Goal: Navigation & Orientation: Find specific page/section

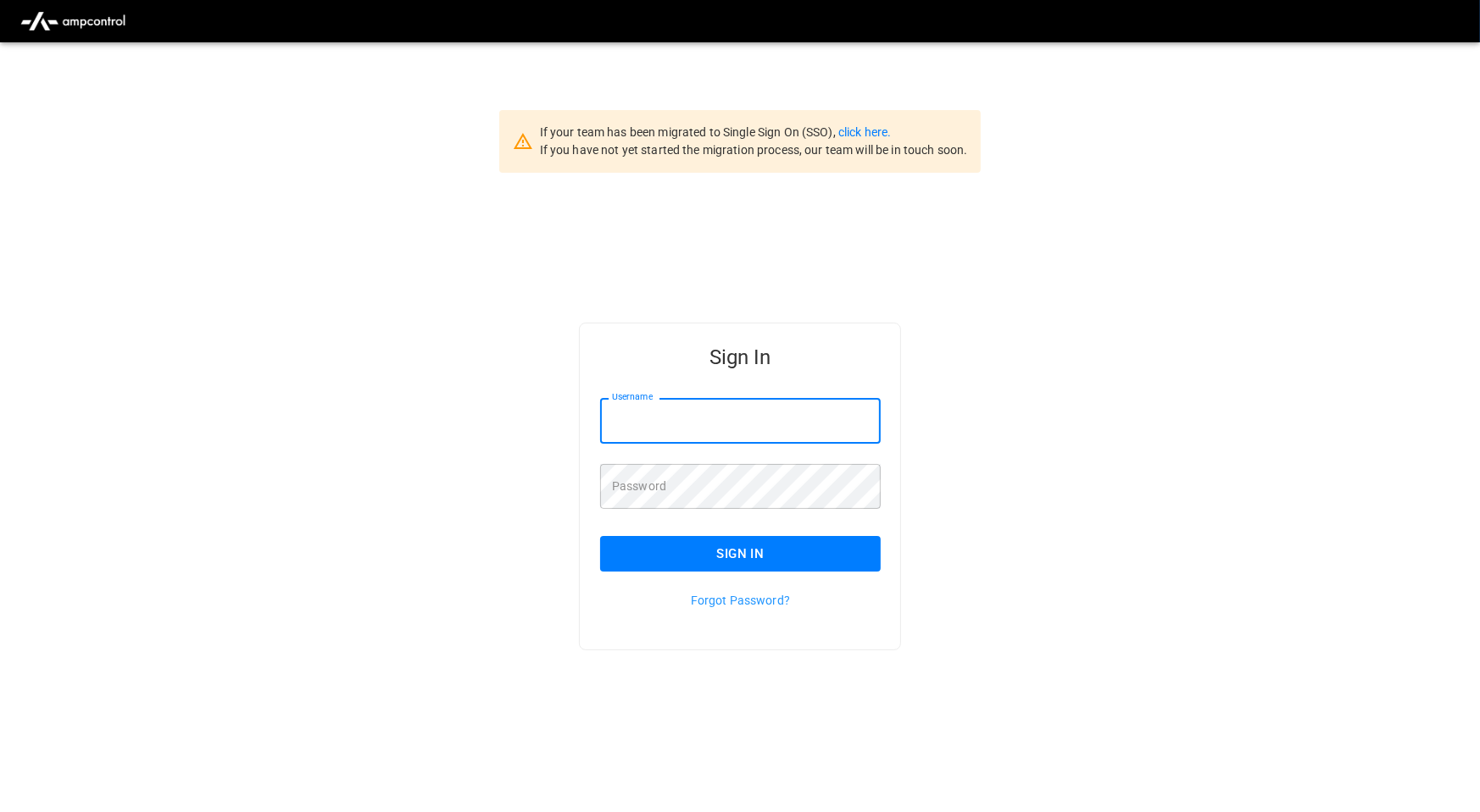
click at [779, 410] on input "Username" at bounding box center [740, 421] width 281 height 45
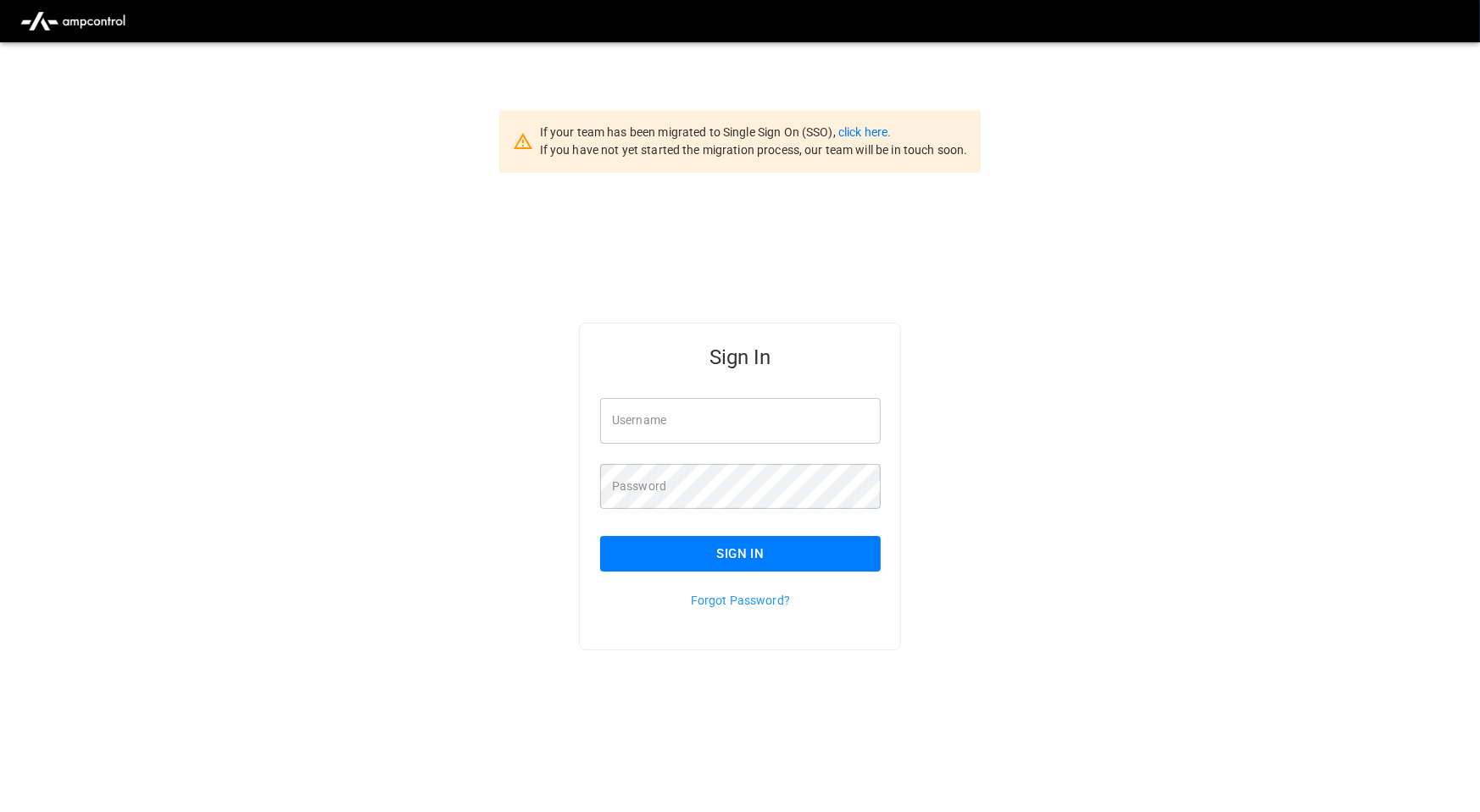
type input "**********"
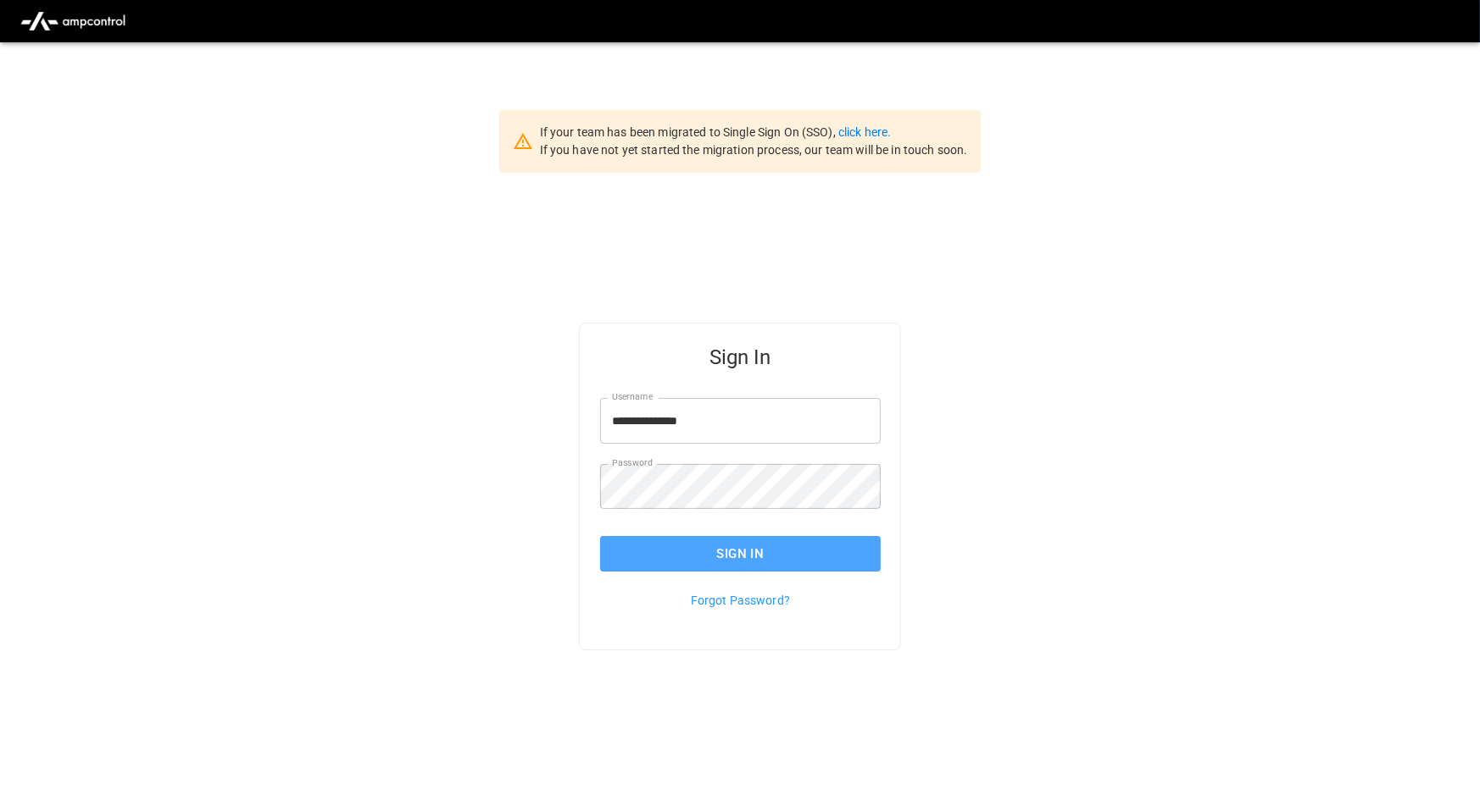
click at [802, 544] on button "Sign In" at bounding box center [740, 554] width 281 height 36
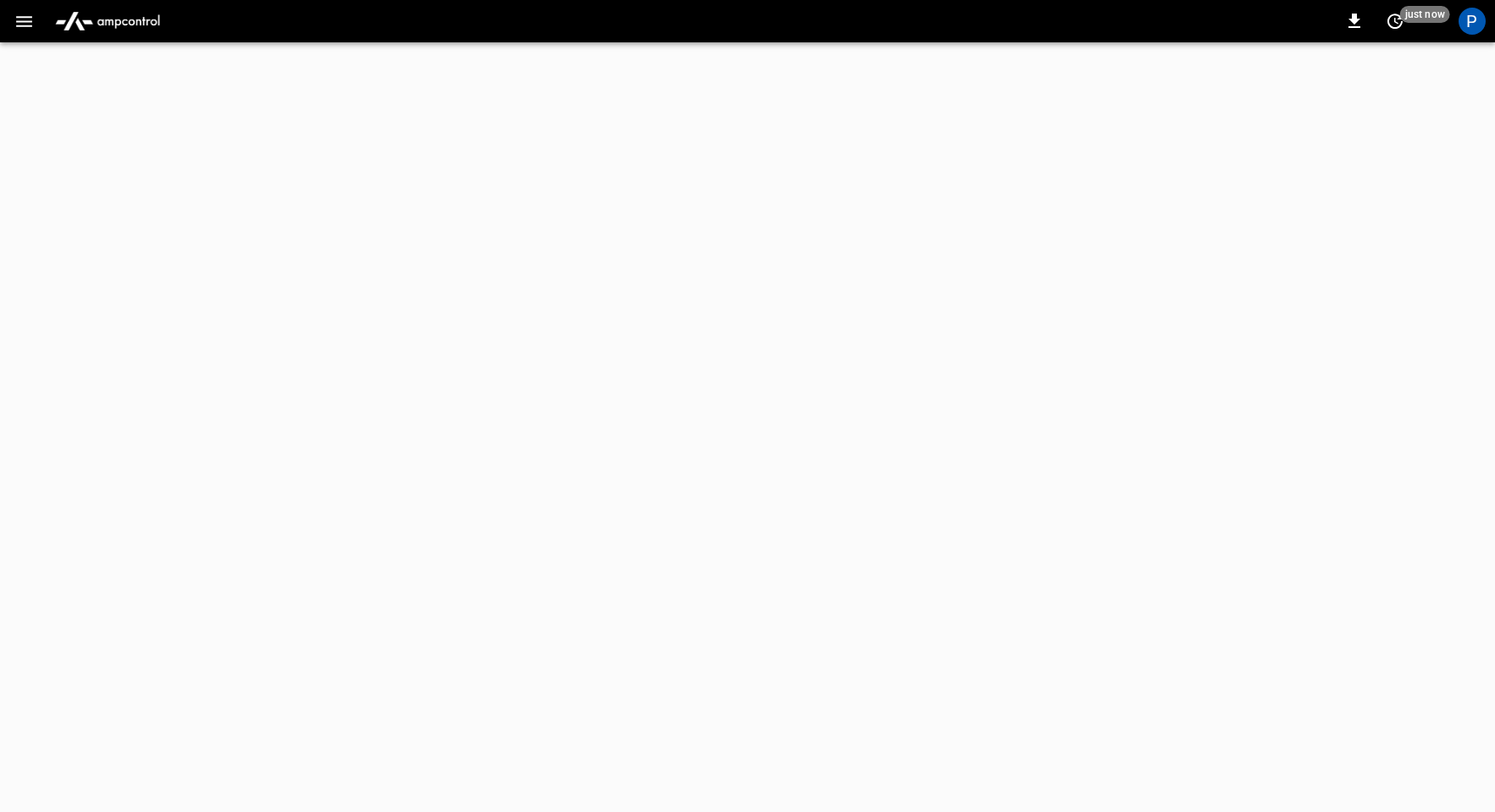
click at [140, 24] on img "menu" at bounding box center [107, 21] width 119 height 32
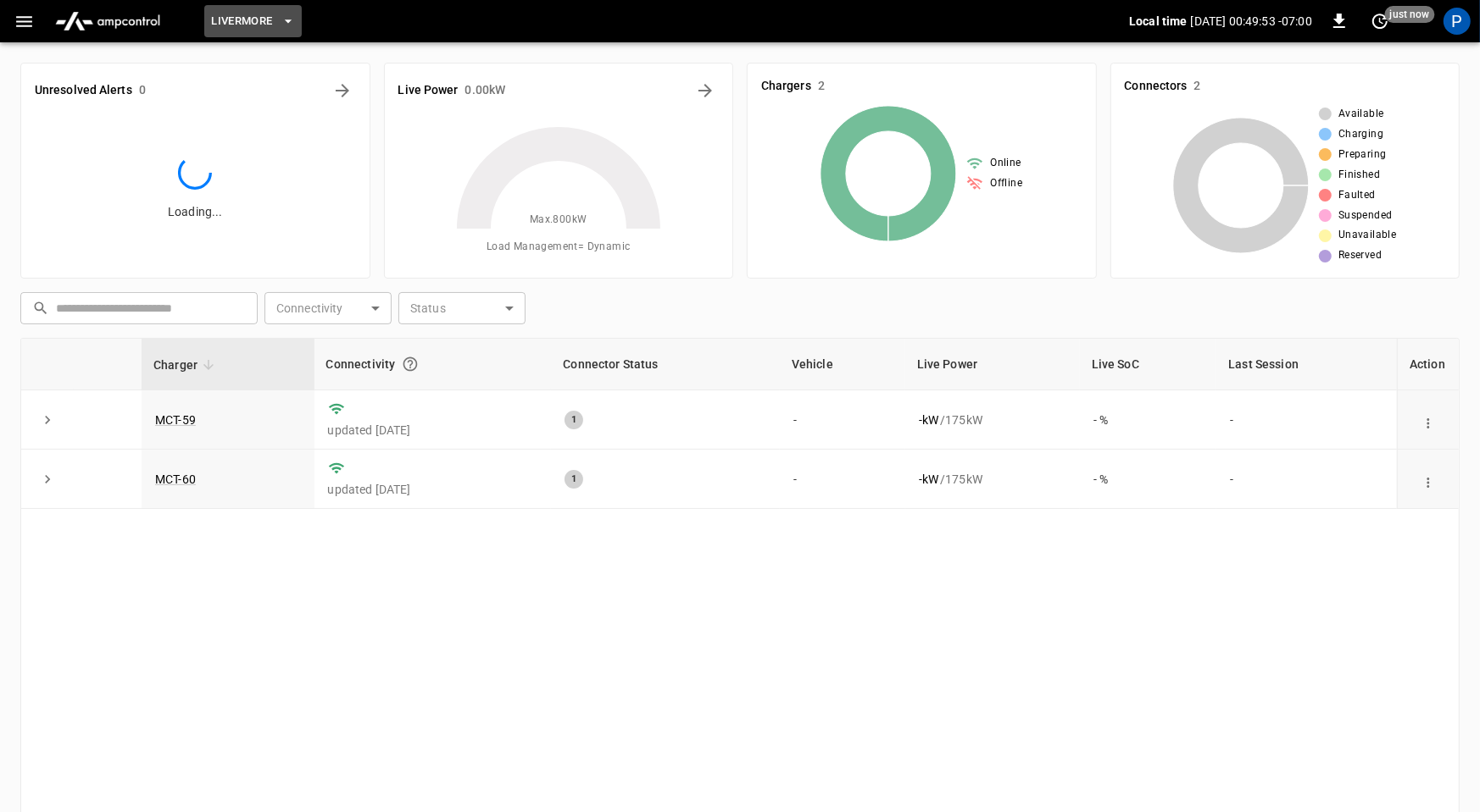
click at [268, 18] on span "Livermore" at bounding box center [242, 21] width 61 height 19
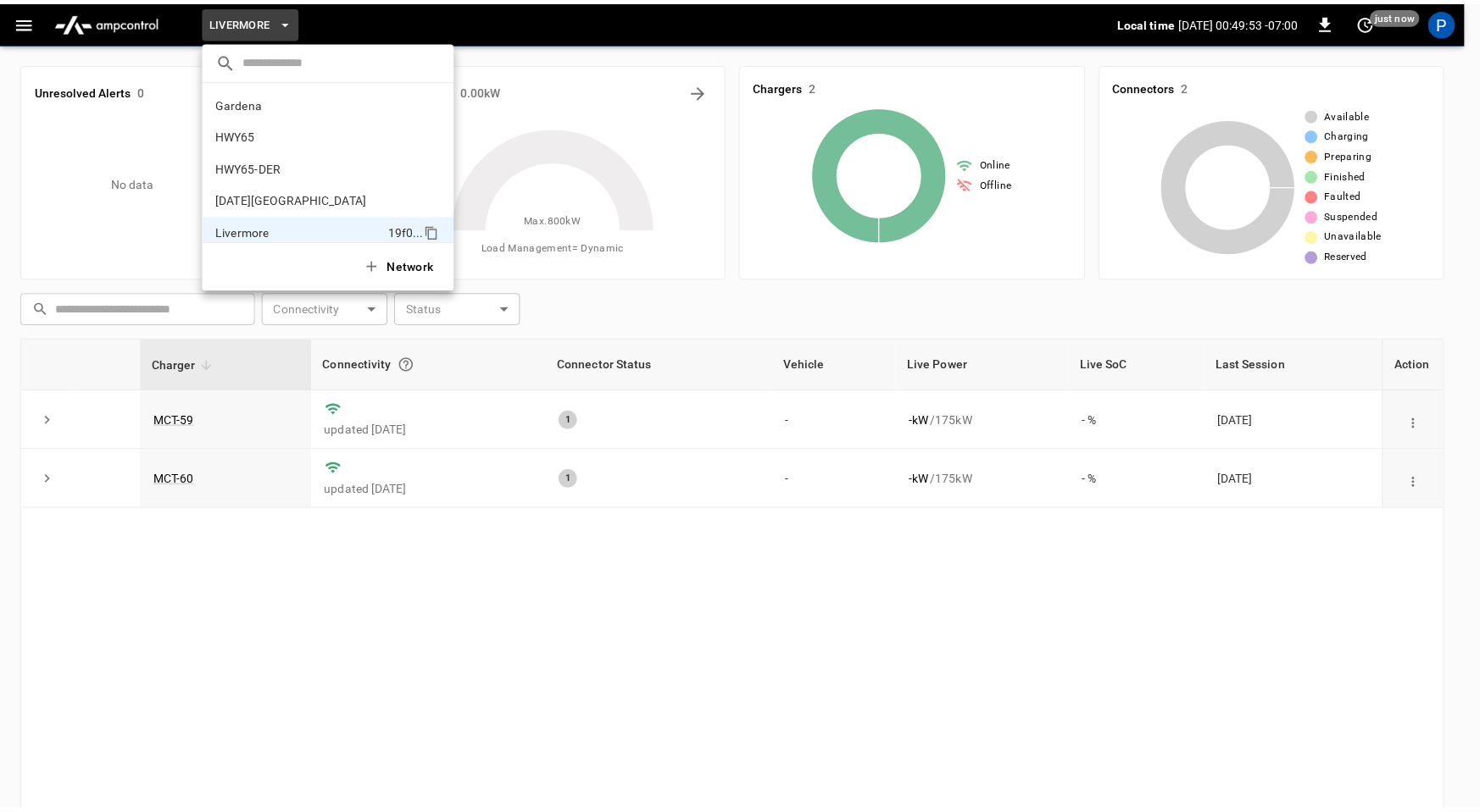
scroll to position [124, 0]
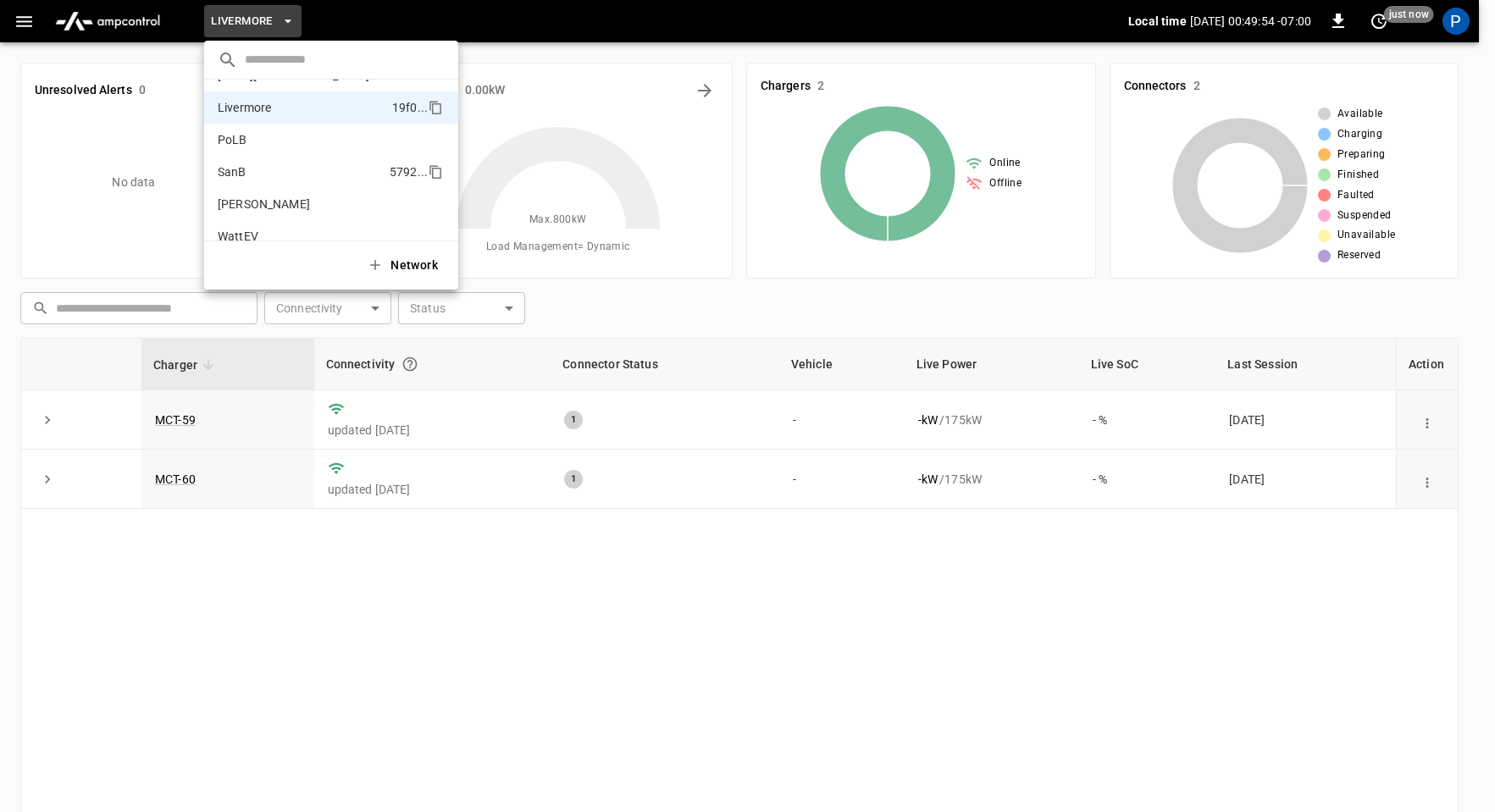
drag, startPoint x: 281, startPoint y: 175, endPoint x: 382, endPoint y: 174, distance: 101.0
click at [281, 175] on li "SanB 5792 ..." at bounding box center [330, 172] width 254 height 32
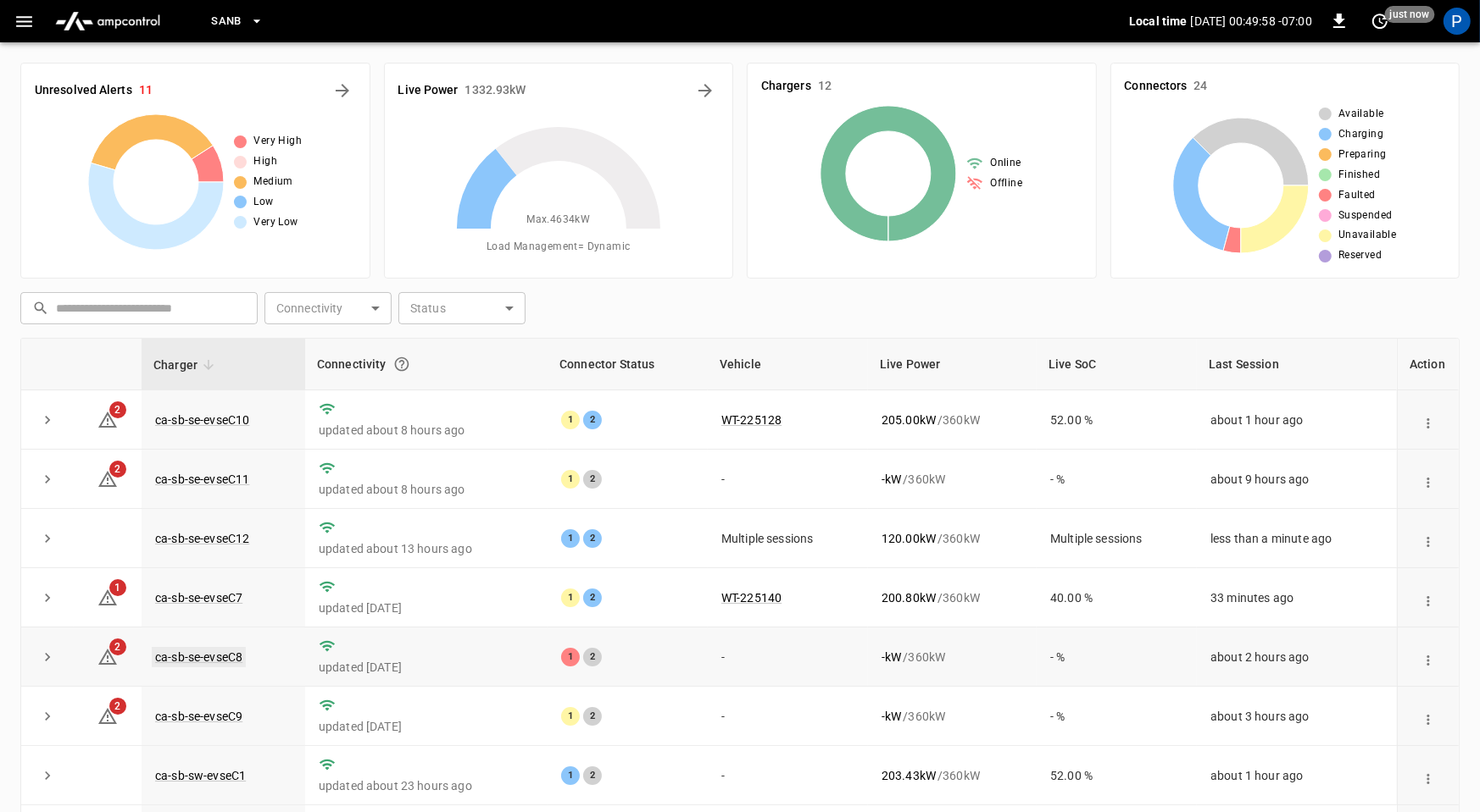
click at [202, 656] on link "ca-sb-se-evseC8" at bounding box center [199, 657] width 94 height 20
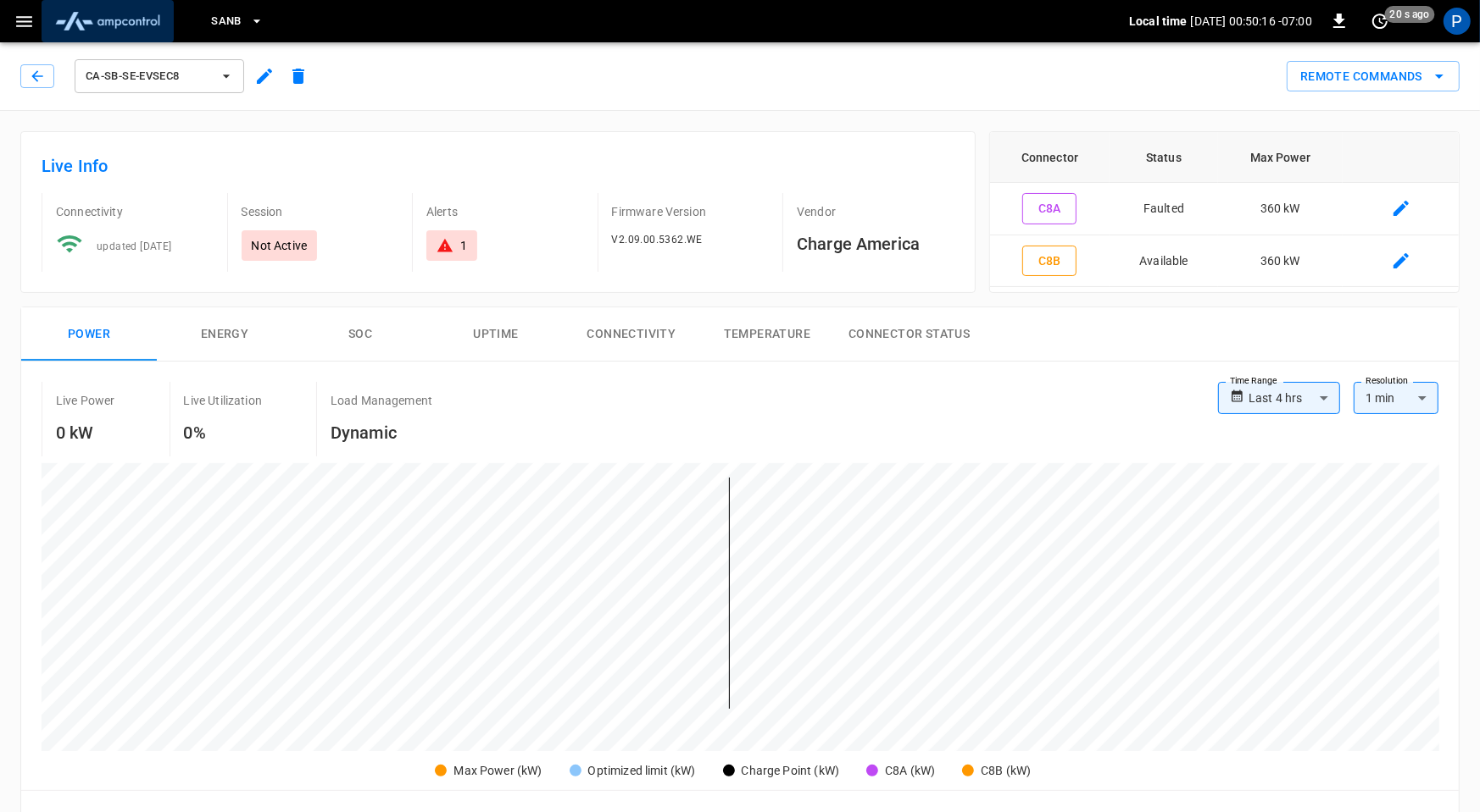
drag, startPoint x: 154, startPoint y: 20, endPoint x: 174, endPoint y: 36, distance: 25.6
click at [154, 20] on img "menu" at bounding box center [107, 21] width 119 height 32
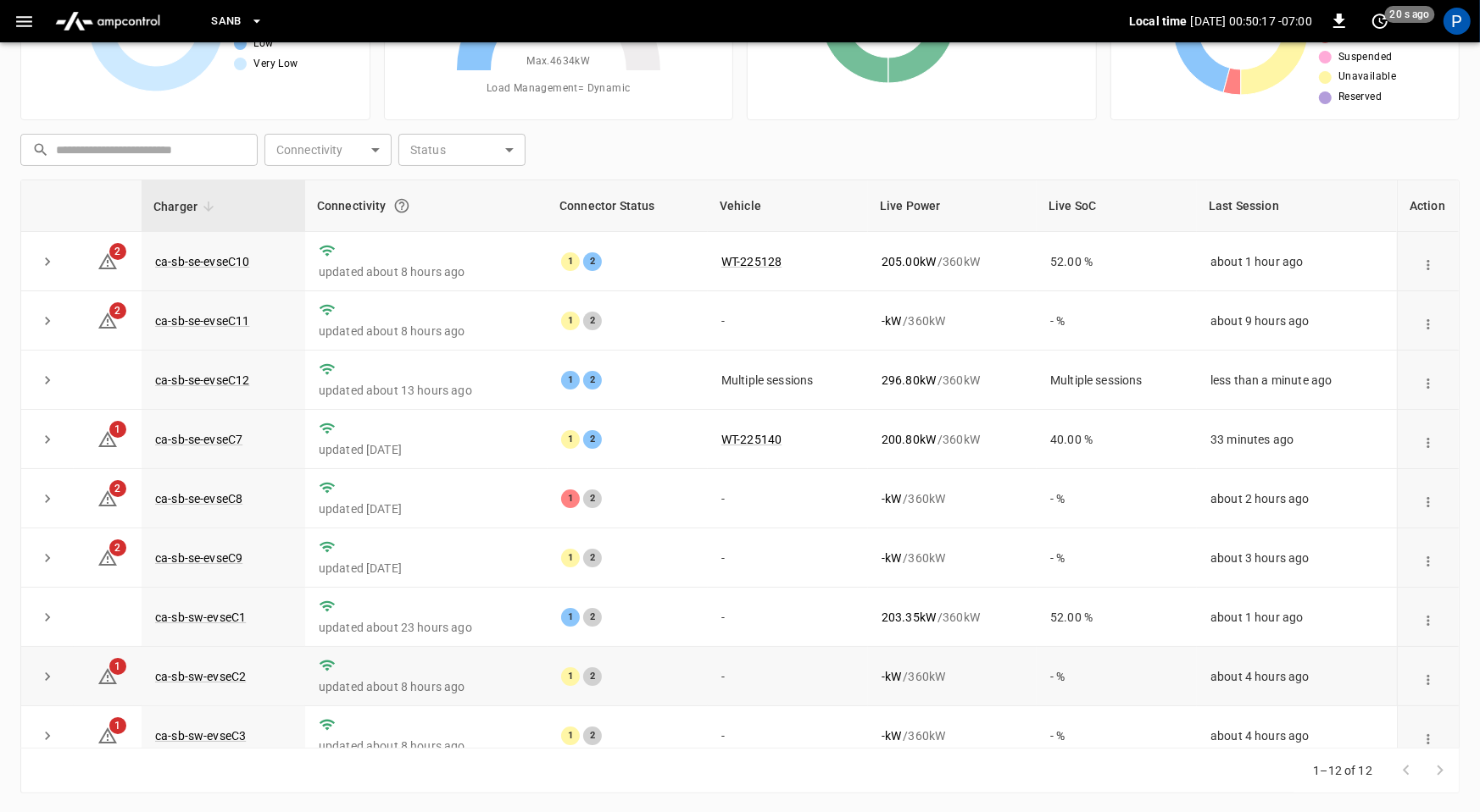
scroll to position [191, 0]
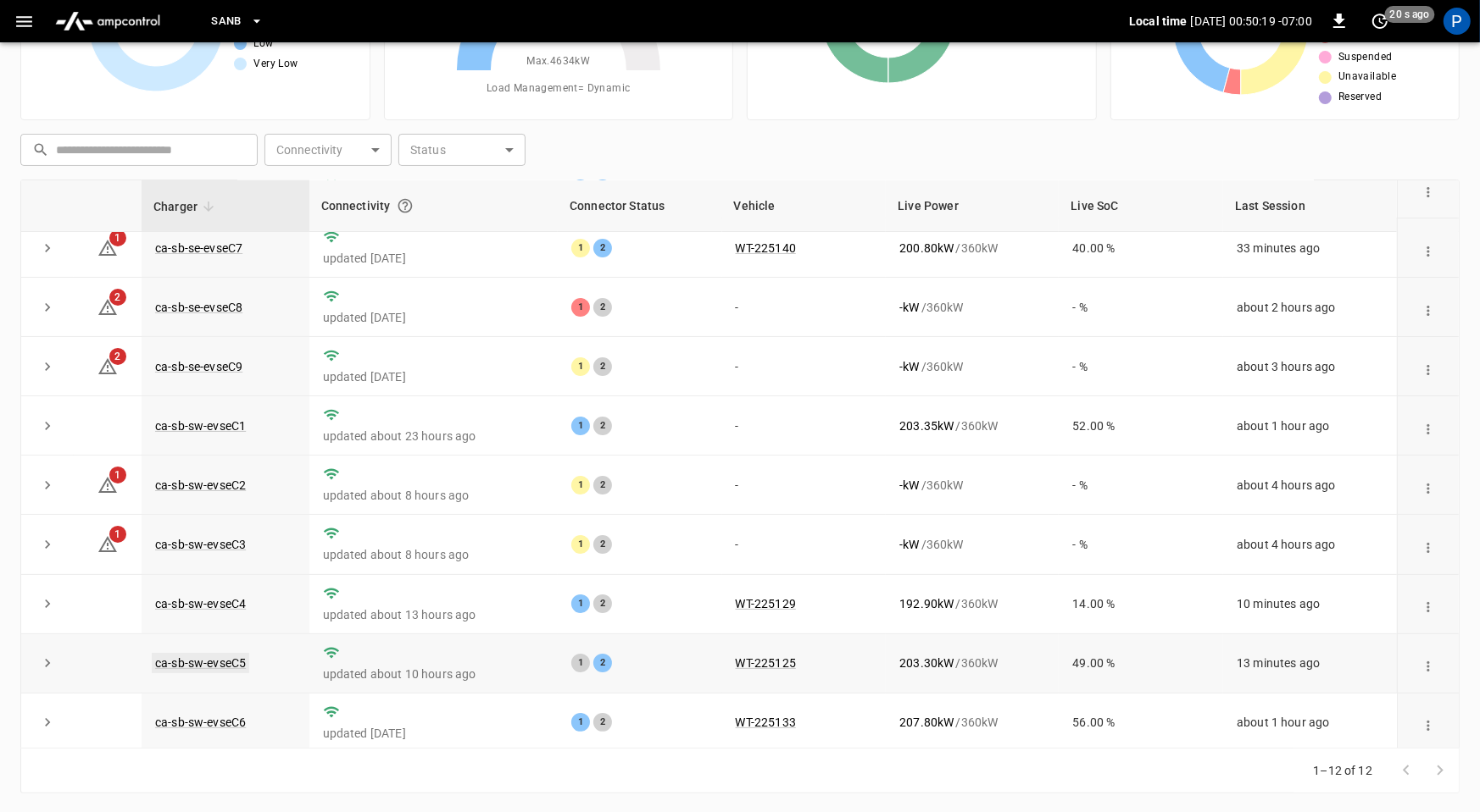
click at [178, 659] on link "ca-sb-sw-evseC5" at bounding box center [200, 663] width 98 height 20
